Goal: Ask a question

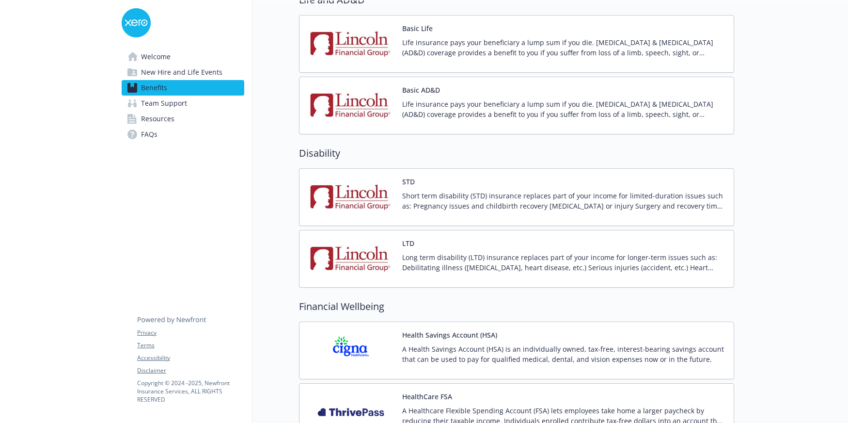
scroll to position [630, 0]
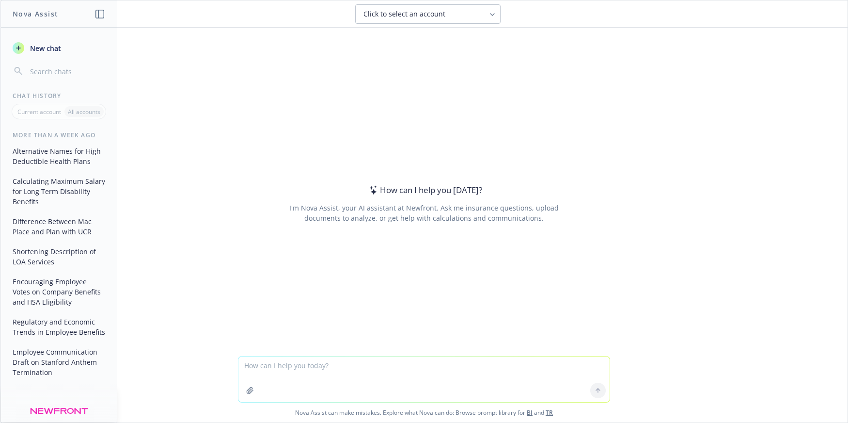
click at [280, 360] on textarea at bounding box center [424, 379] width 371 height 46
type textarea "w"
type textarea "can you explain a MLR rebate so it's easy to understand?"
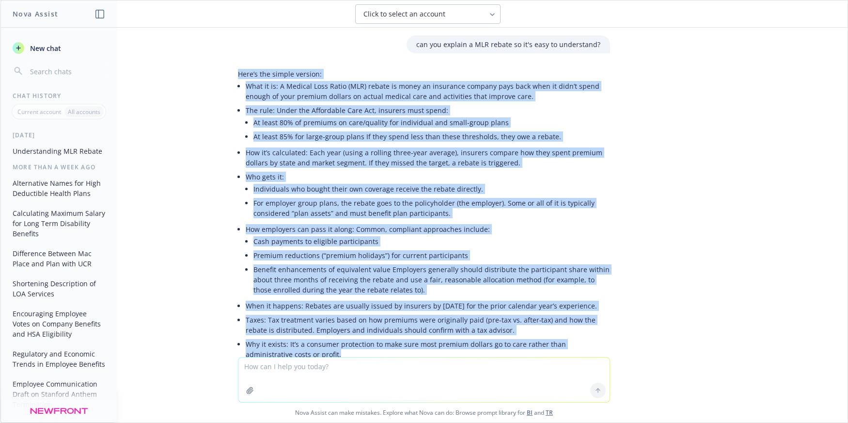
drag, startPoint x: 303, startPoint y: 261, endPoint x: 232, endPoint y: 76, distance: 198.0
click at [238, 76] on div "Here’s the simple version: What it is: A Medical Loss Ratio (MLR) rebate is mon…" at bounding box center [424, 235] width 372 height 333
copy div "Here’s the simple version: What it is: A Medical Loss Ratio (MLR) rebate is mon…"
